Goal: Task Accomplishment & Management: Manage account settings

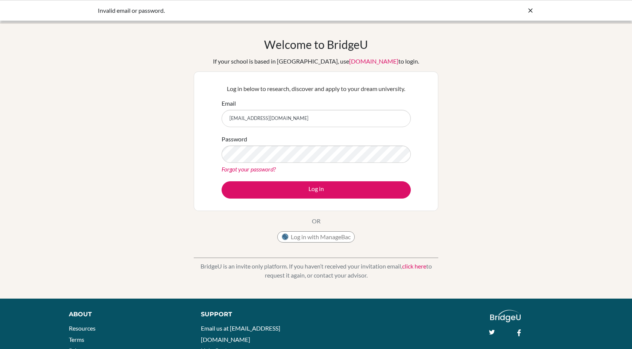
click at [221, 181] on button "Log in" at bounding box center [315, 189] width 189 height 17
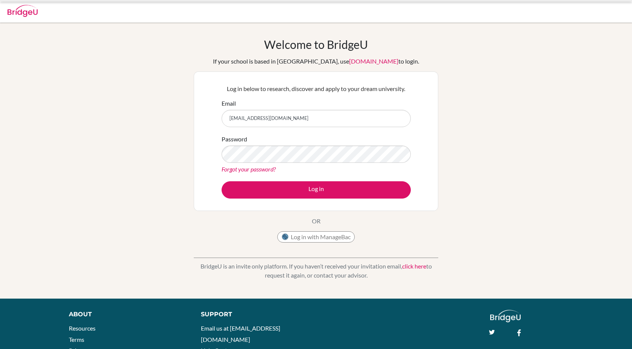
click at [327, 189] on button "Log in" at bounding box center [315, 189] width 189 height 17
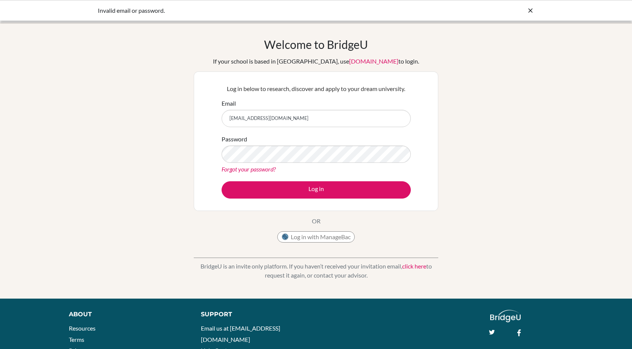
click at [255, 167] on link "Forgot your password?" at bounding box center [248, 168] width 54 height 7
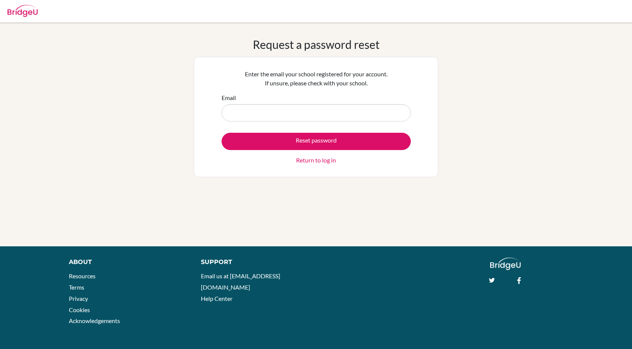
click at [289, 113] on input "Email" at bounding box center [315, 112] width 189 height 17
type input "joeraphael.horn@gmail.com"
click at [221, 133] on button "Reset password" at bounding box center [315, 141] width 189 height 17
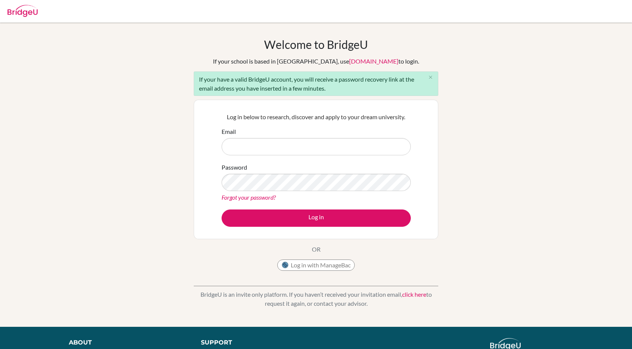
click at [319, 147] on input "Email" at bounding box center [315, 146] width 189 height 17
click at [325, 149] on input "Email" at bounding box center [315, 146] width 189 height 17
click at [258, 148] on input "Email" at bounding box center [315, 146] width 189 height 17
click at [238, 146] on input "Email" at bounding box center [315, 146] width 189 height 17
click at [23, 15] on img at bounding box center [23, 11] width 30 height 12
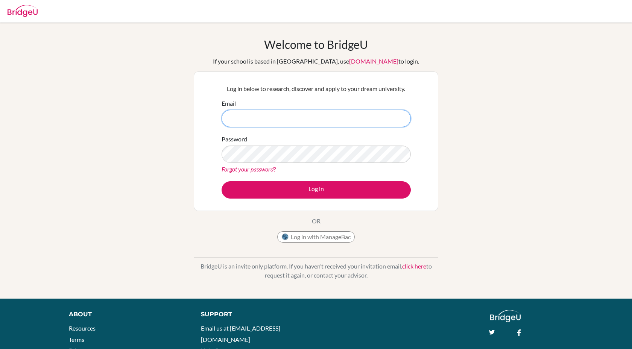
click at [258, 119] on input "Email" at bounding box center [315, 118] width 189 height 17
type input "[PERSON_NAME][EMAIL_ADDRESS][DOMAIN_NAME]"
click at [221, 181] on button "Log in" at bounding box center [315, 189] width 189 height 17
